Goal: Find specific page/section: Find specific page/section

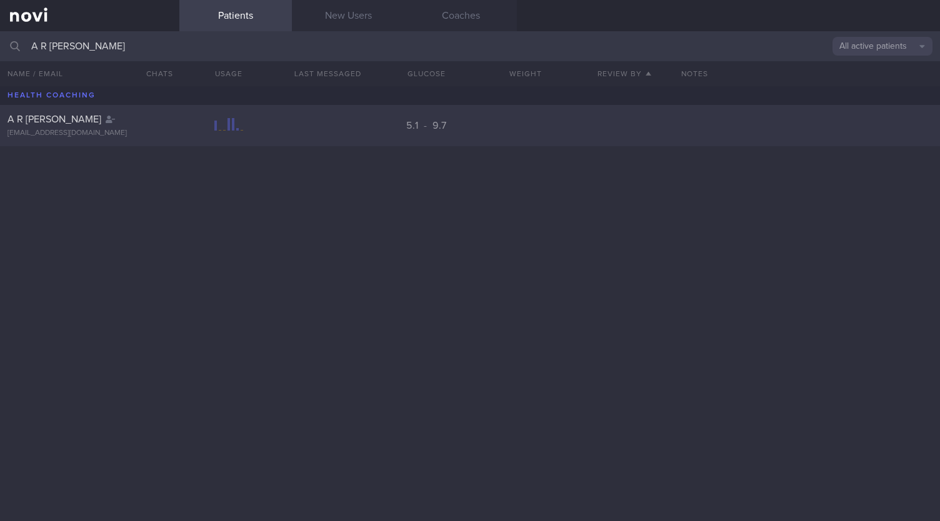
type input "A R [PERSON_NAME]"
click at [454, 119] on div "A R [PERSON_NAME] [EMAIL_ADDRESS][DOMAIN_NAME] 5.1 - 9.7" at bounding box center [470, 125] width 940 height 41
select select "8"
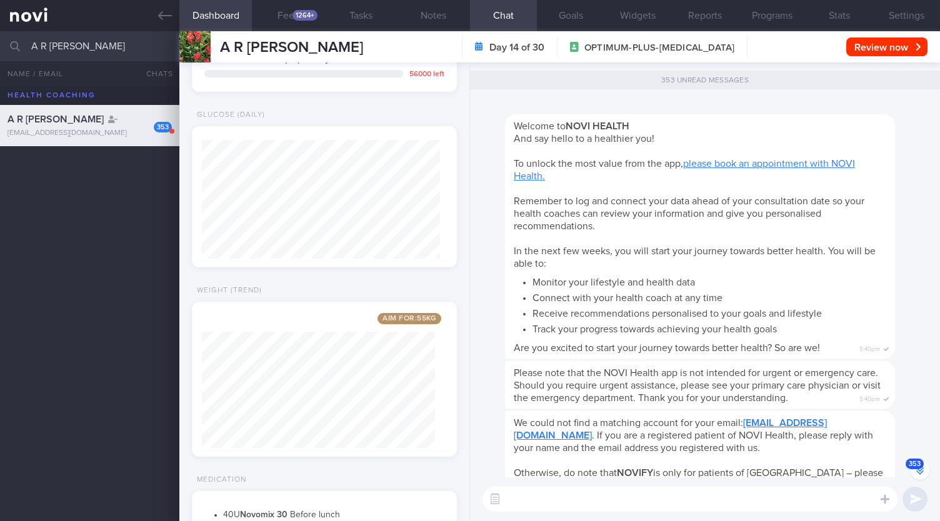
scroll to position [529, 0]
click at [920, 19] on button "Settings" at bounding box center [906, 15] width 67 height 31
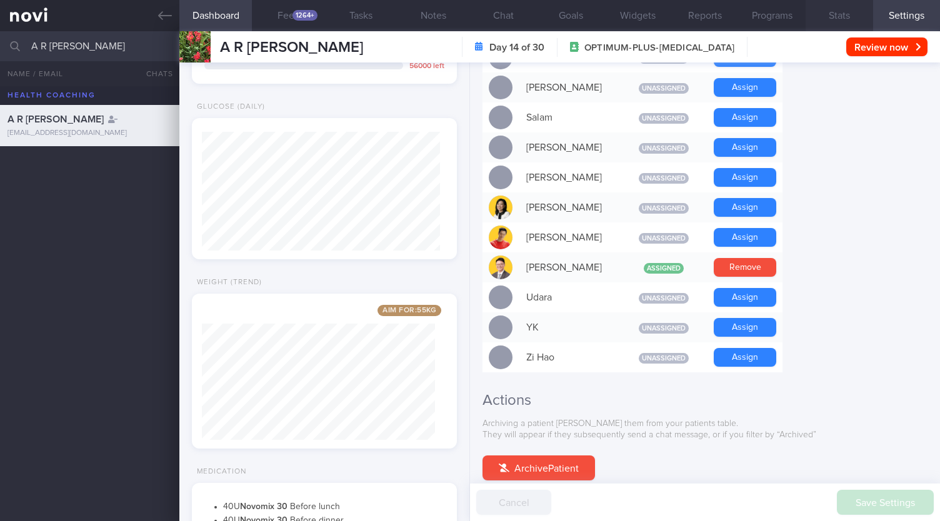
scroll to position [1017, 0]
click at [842, 9] on button "Stats" at bounding box center [839, 15] width 67 height 31
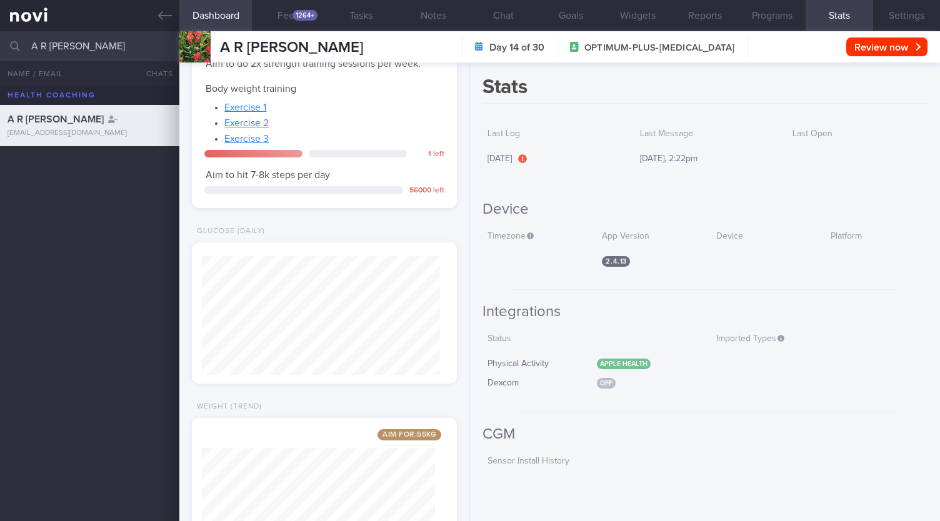
scroll to position [404, 0]
click at [520, 16] on button "Chat" at bounding box center [503, 15] width 67 height 31
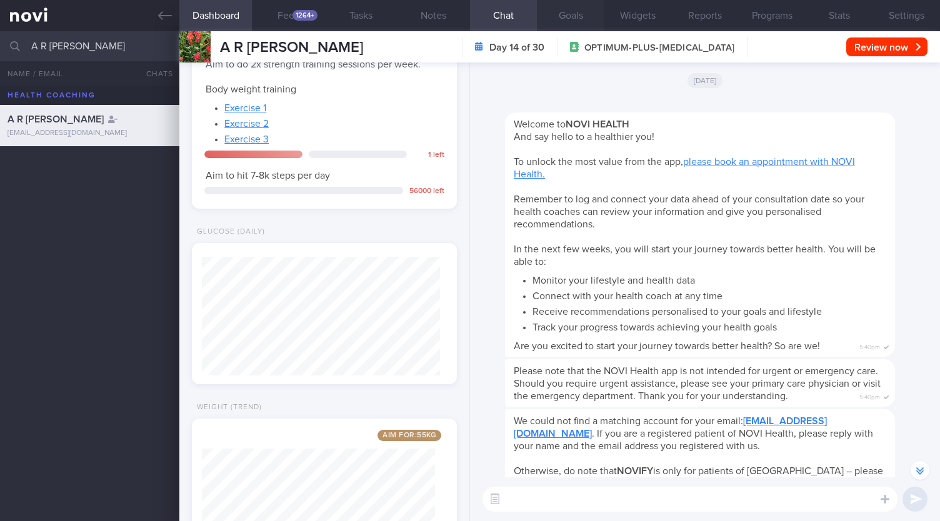
click at [578, 14] on button "Goals" at bounding box center [570, 15] width 67 height 31
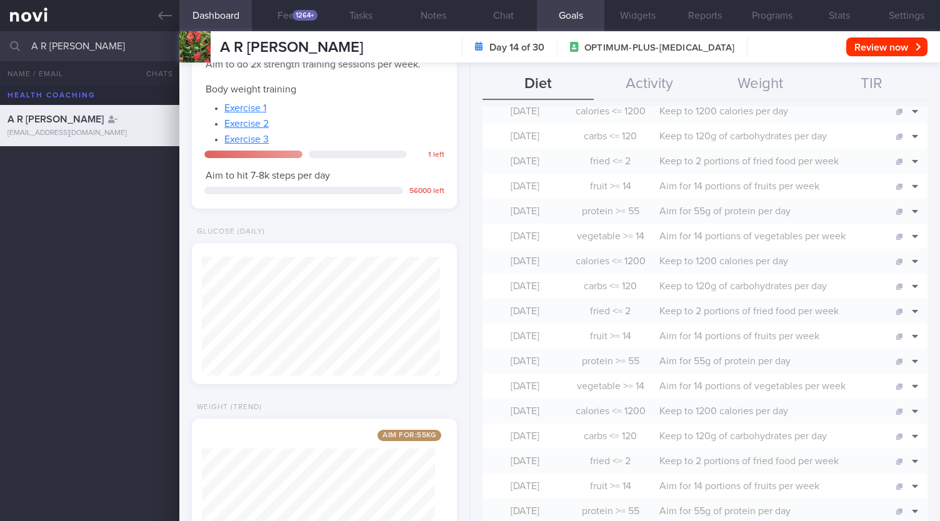
scroll to position [427, 0]
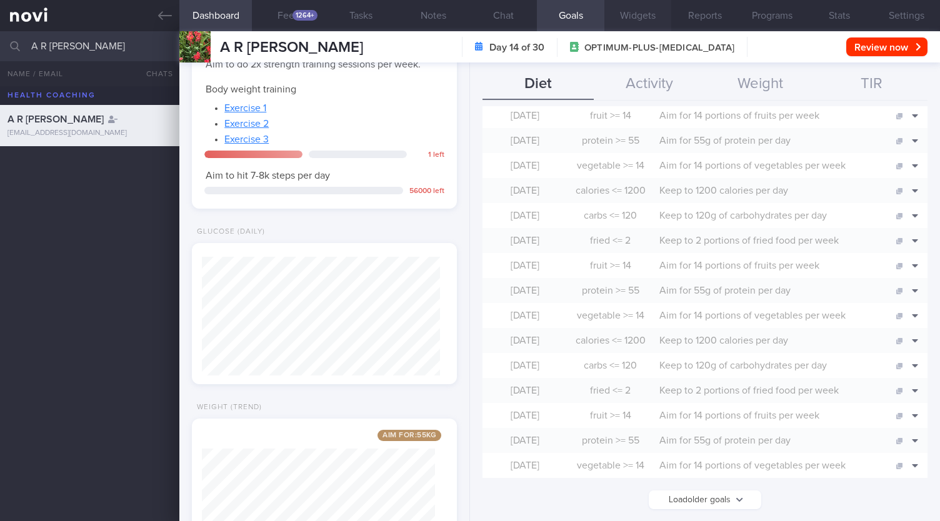
click at [629, 6] on button "Widgets" at bounding box center [638, 15] width 67 height 31
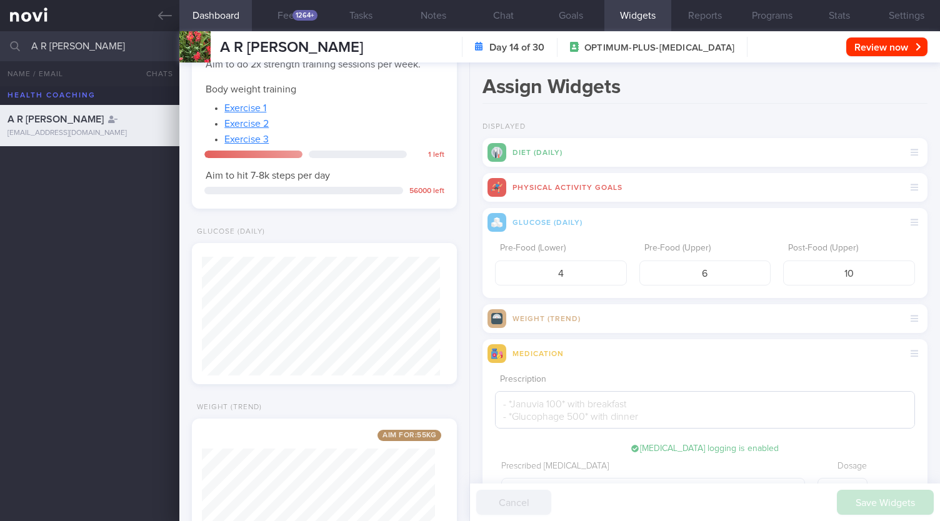
scroll to position [1, 0]
click at [705, 26] on button "Reports" at bounding box center [704, 15] width 67 height 31
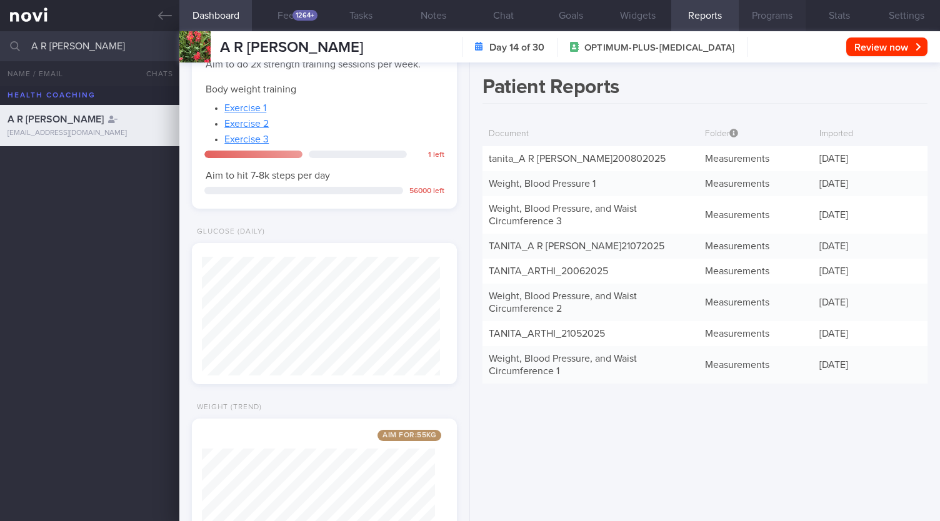
click at [769, 21] on button "Programs" at bounding box center [772, 15] width 67 height 31
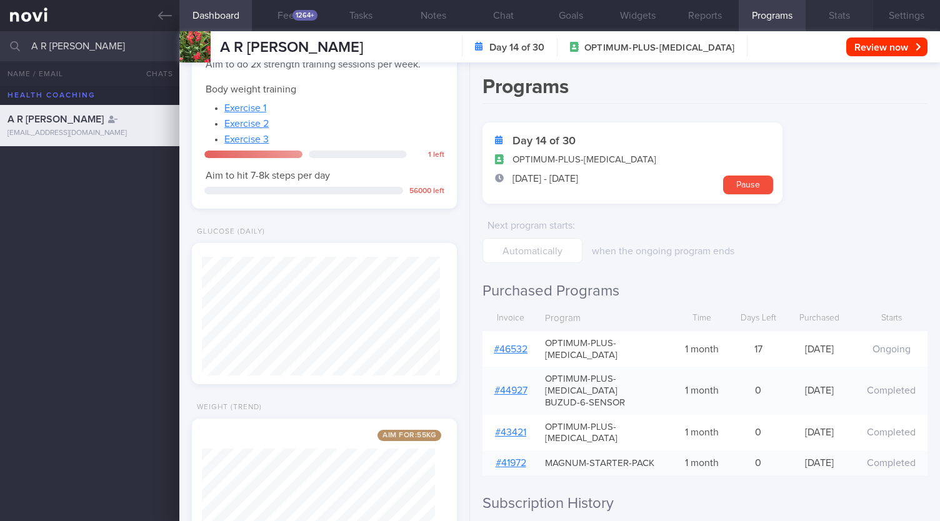
click at [843, 12] on button "Stats" at bounding box center [839, 15] width 67 height 31
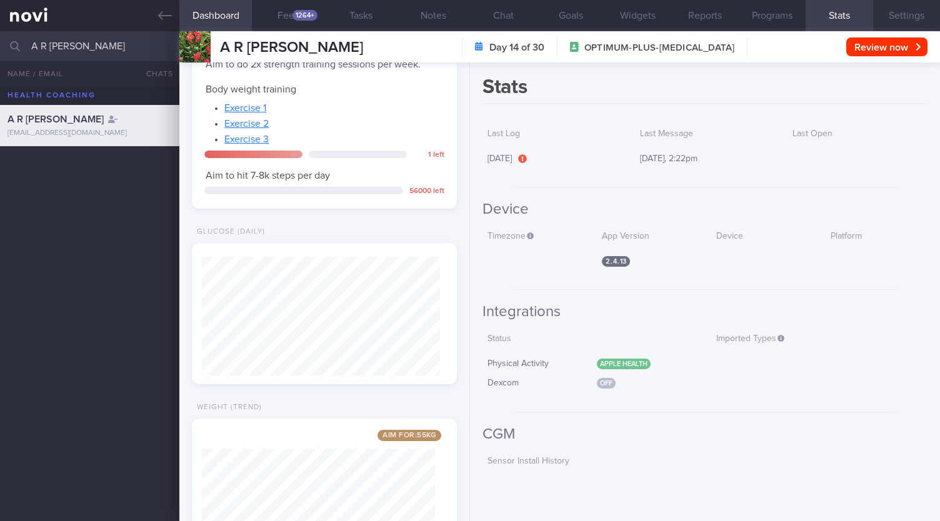
click at [902, 18] on button "Settings" at bounding box center [906, 15] width 67 height 31
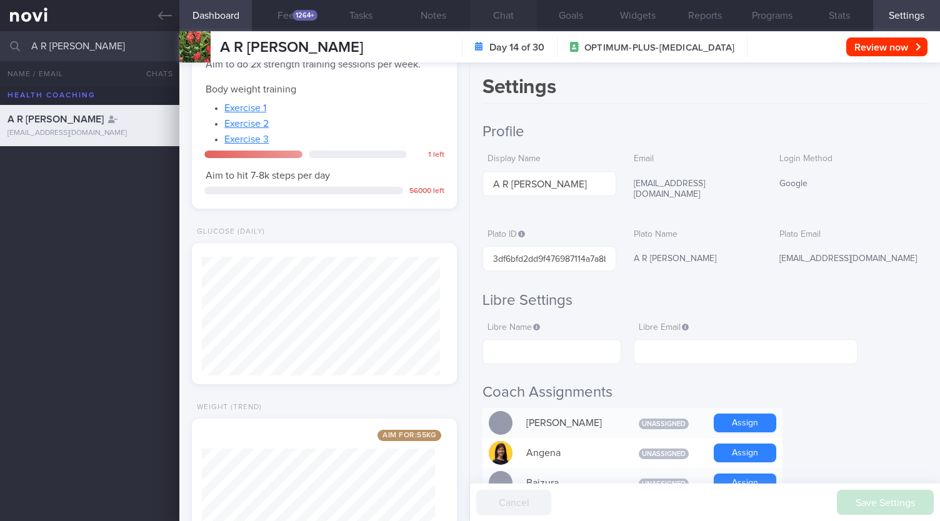
click at [492, 18] on button "Chat" at bounding box center [503, 15] width 67 height 31
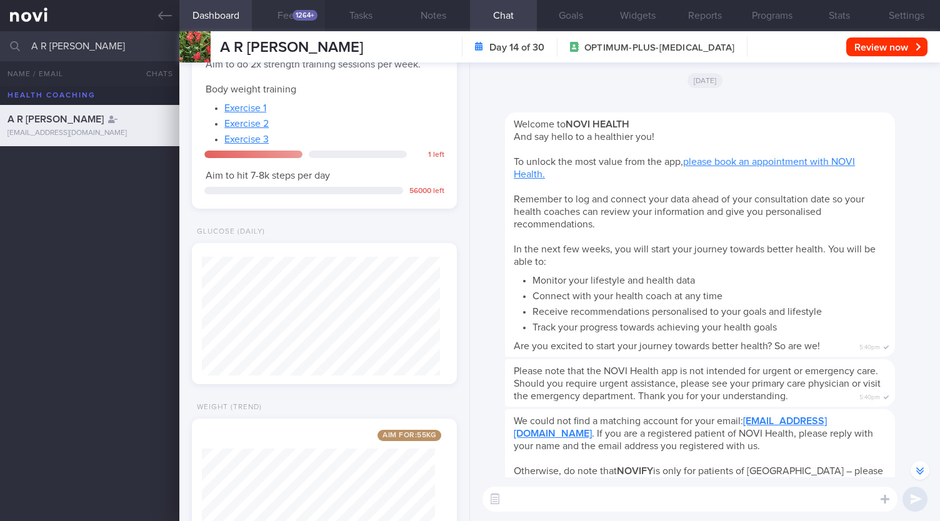
click at [271, 14] on button "Feed 1264+" at bounding box center [288, 15] width 73 height 31
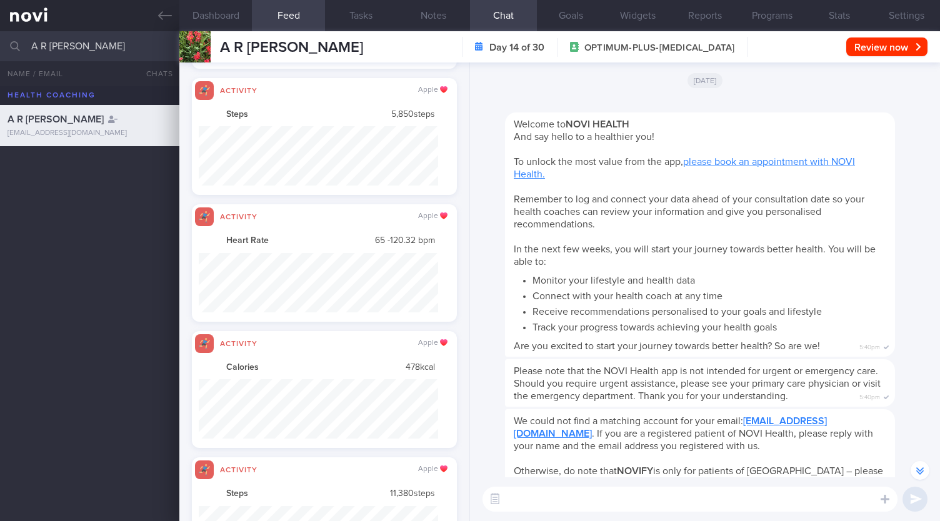
scroll to position [59, 239]
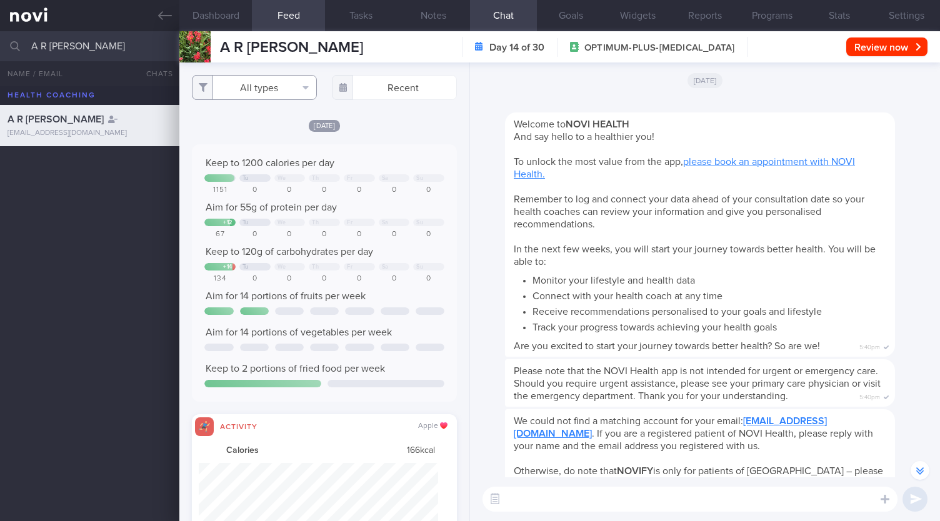
click at [255, 90] on button "All types" at bounding box center [254, 87] width 125 height 25
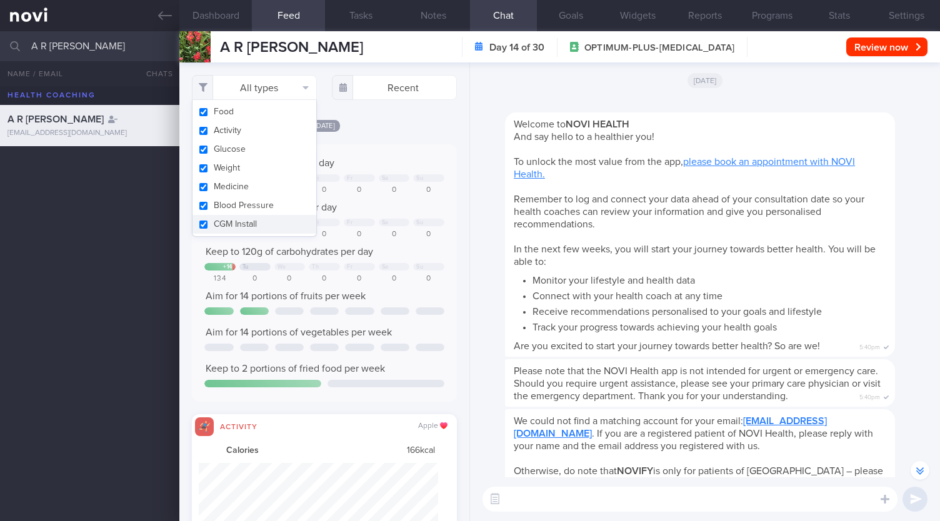
click at [253, 129] on button "Activity" at bounding box center [255, 130] width 124 height 19
checkbox input "false"
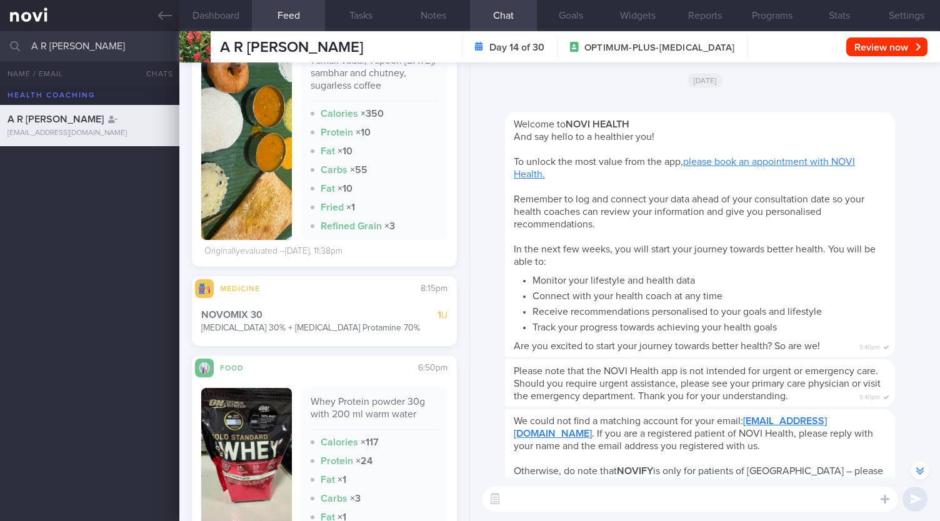
scroll to position [815, 0]
